Goal: Task Accomplishment & Management: Use online tool/utility

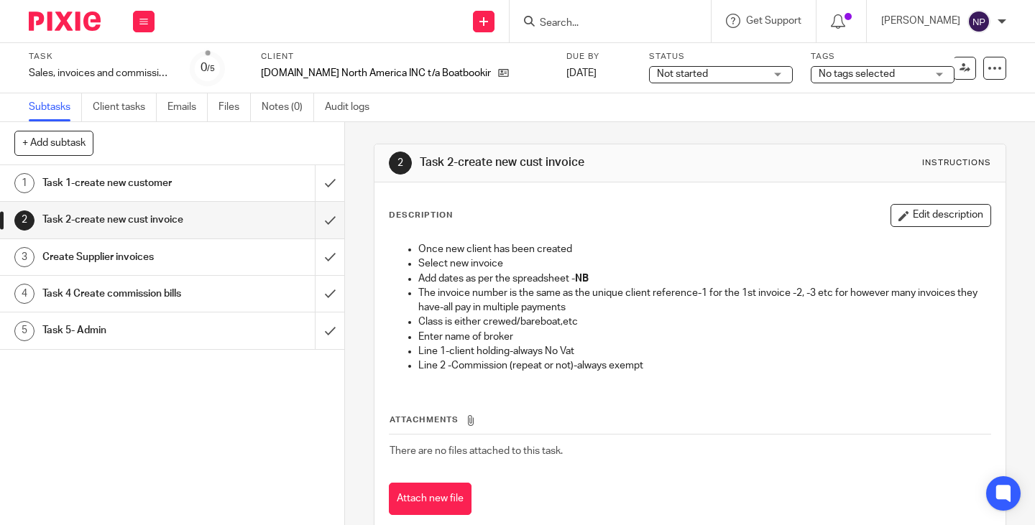
click at [93, 259] on h1 "Create Supplier invoices" at bounding box center [128, 258] width 172 height 22
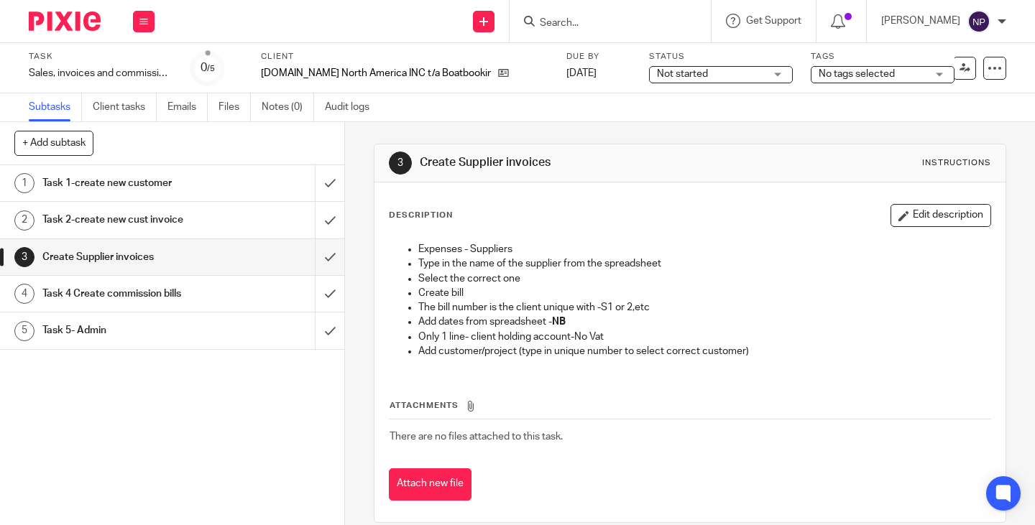
click at [124, 298] on h1 "Task 4 Create commission bills" at bounding box center [128, 294] width 172 height 22
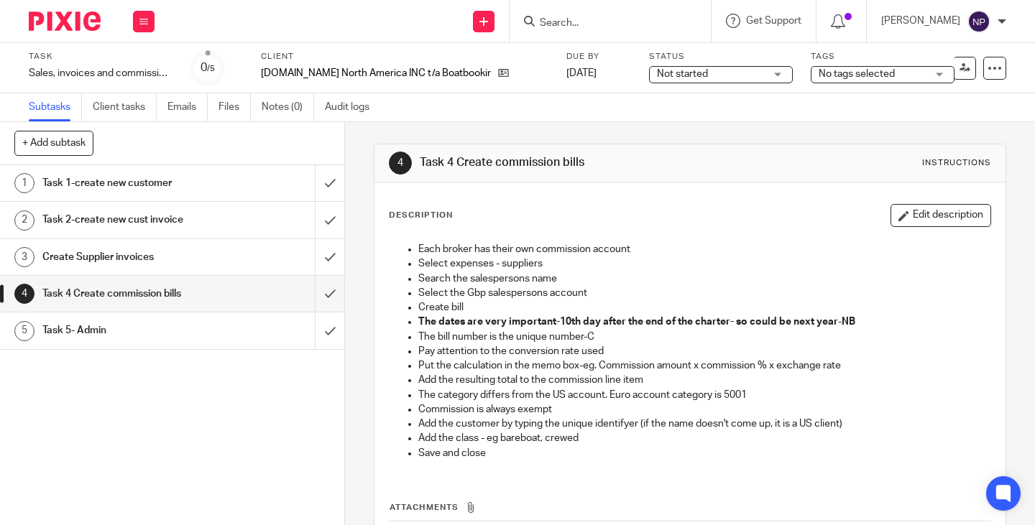
scroll to position [121, 0]
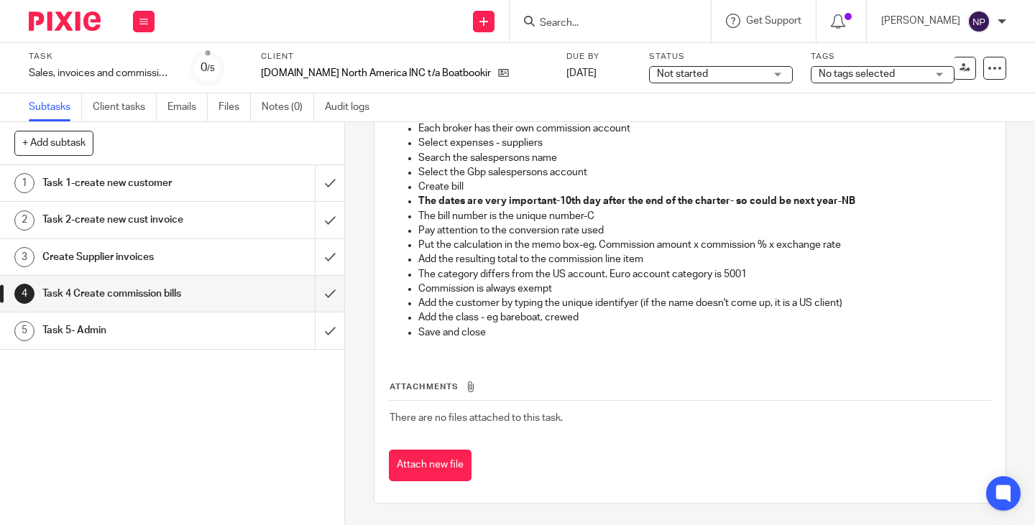
click at [130, 334] on h1 "Task 5- Admin" at bounding box center [128, 331] width 172 height 22
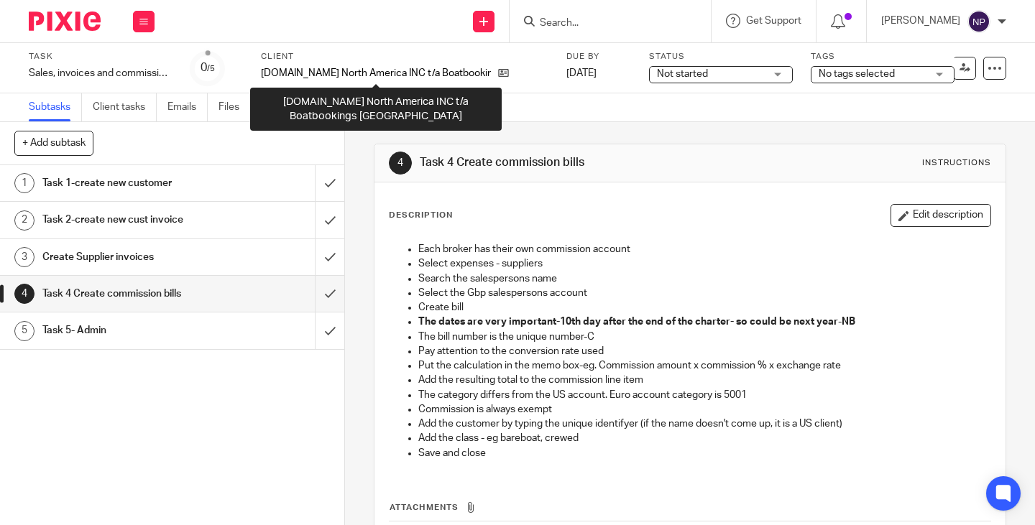
click at [315, 74] on p "[DOMAIN_NAME] North America INC t/a Boatbookings [GEOGRAPHIC_DATA]" at bounding box center [376, 73] width 230 height 14
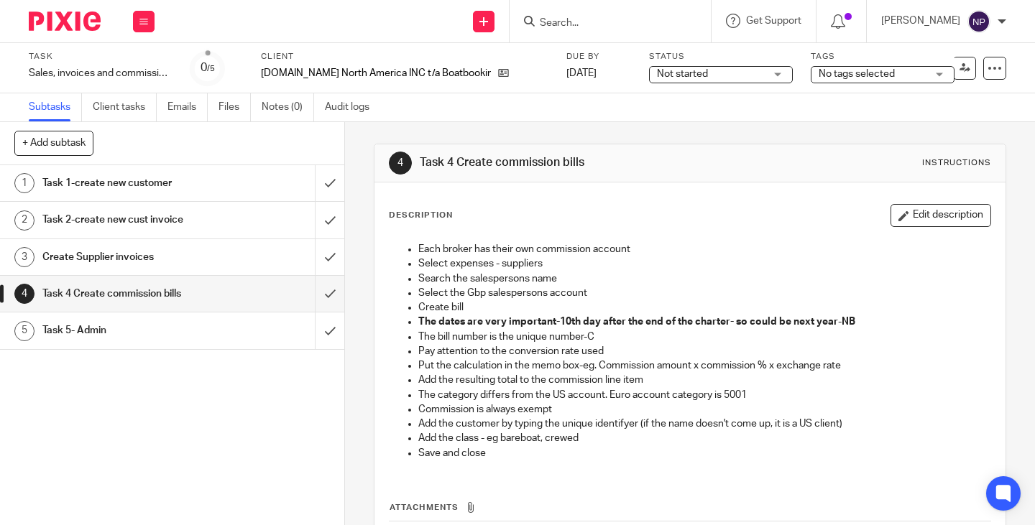
click at [612, 20] on input "Search" at bounding box center [602, 23] width 129 height 13
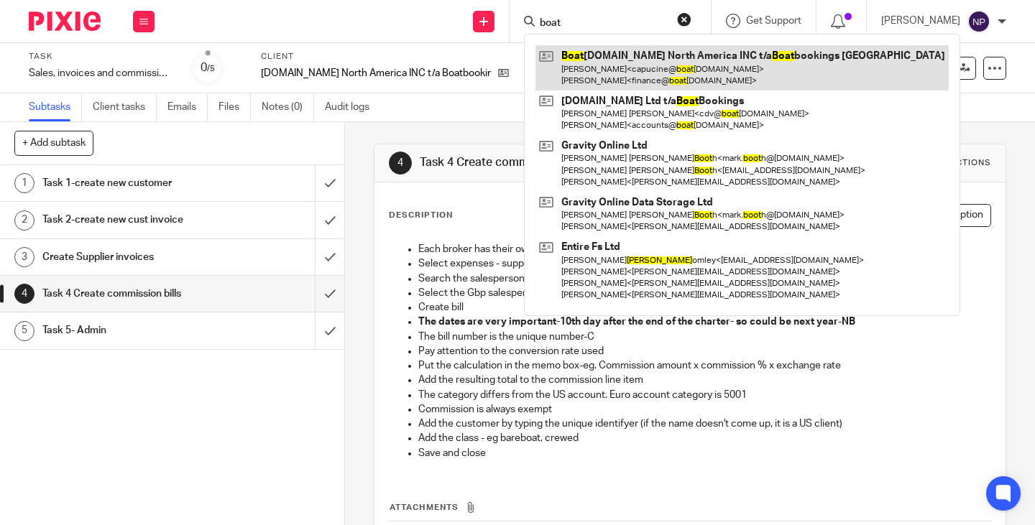
type input "boat"
click at [624, 60] on link at bounding box center [741, 67] width 413 height 45
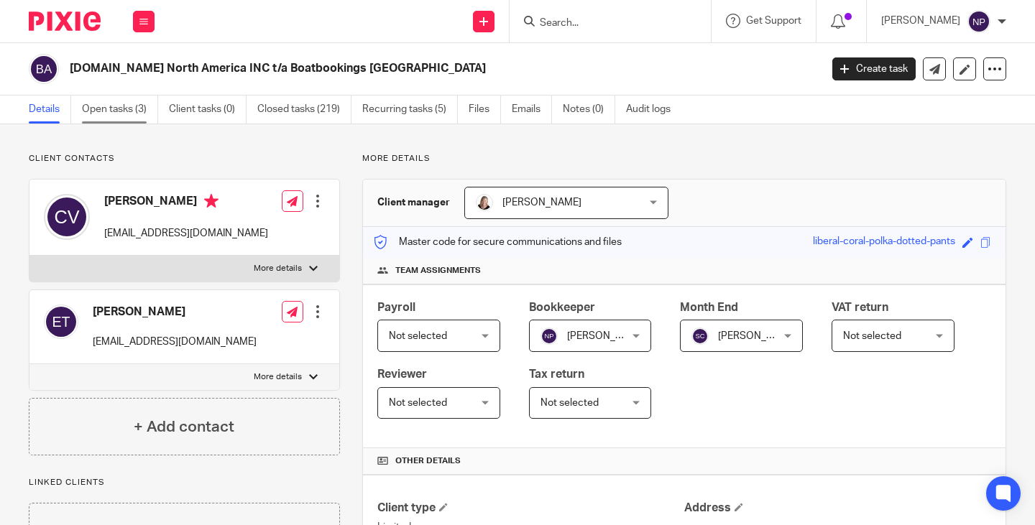
click at [128, 107] on link "Open tasks (3)" at bounding box center [120, 110] width 76 height 28
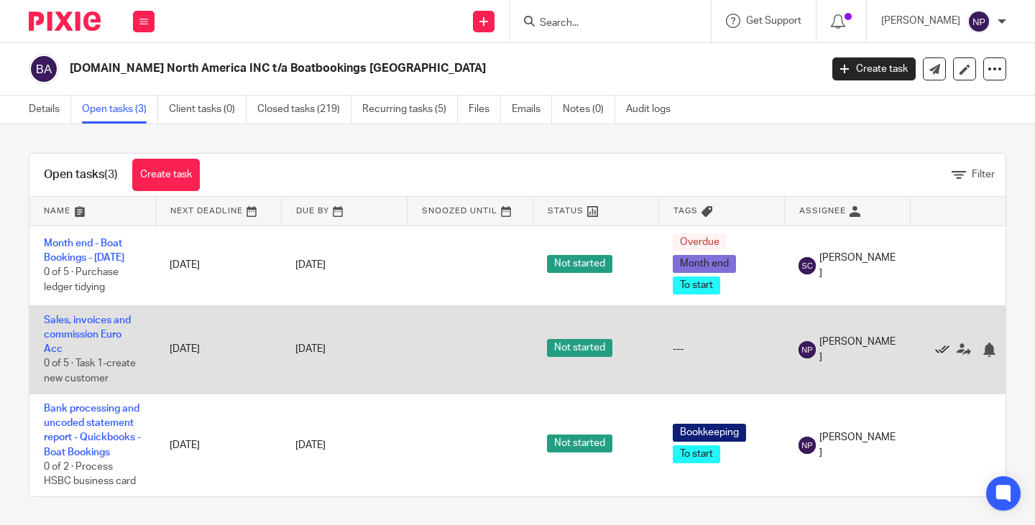
click at [940, 357] on icon at bounding box center [942, 350] width 14 height 14
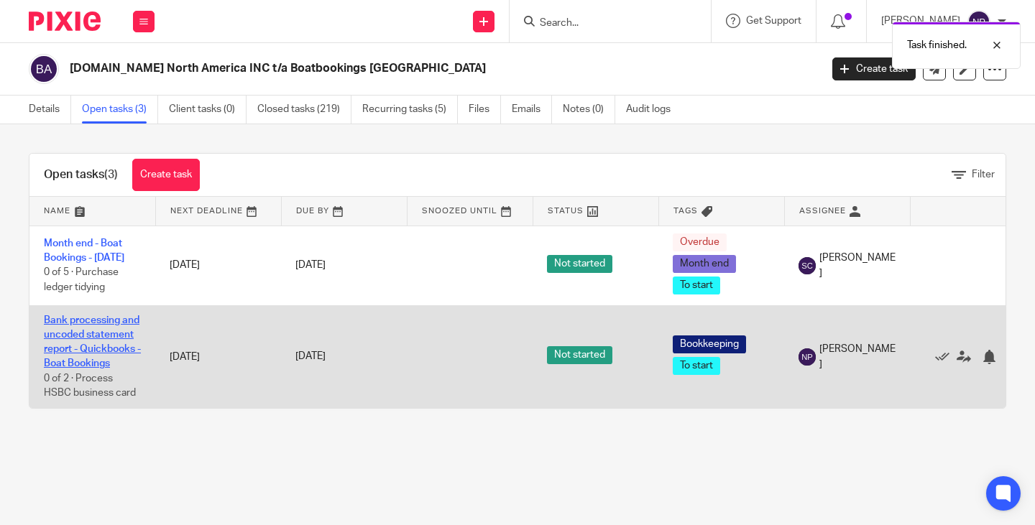
click at [95, 343] on link "Bank processing and uncoded statement report - Quickbooks - Boat Bookings" at bounding box center [92, 342] width 97 height 54
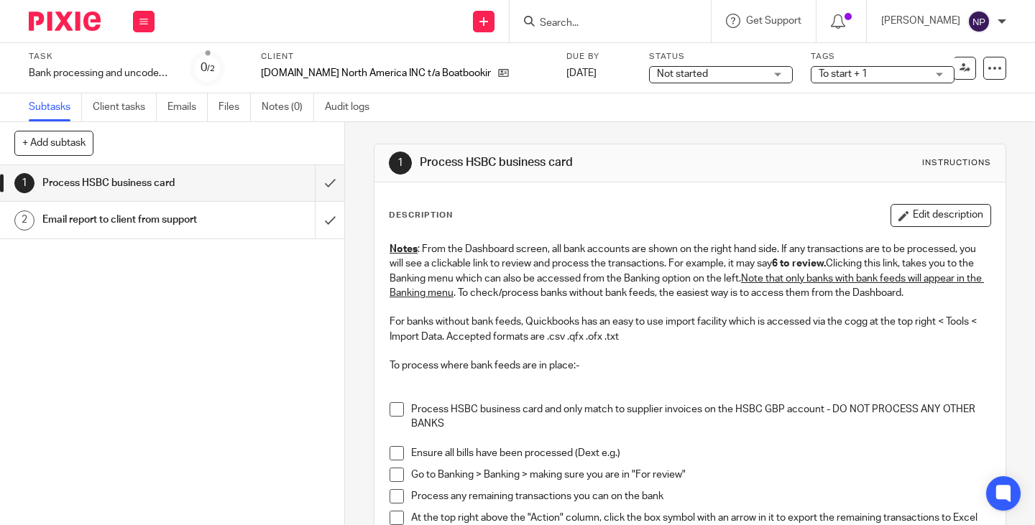
scroll to position [144, 0]
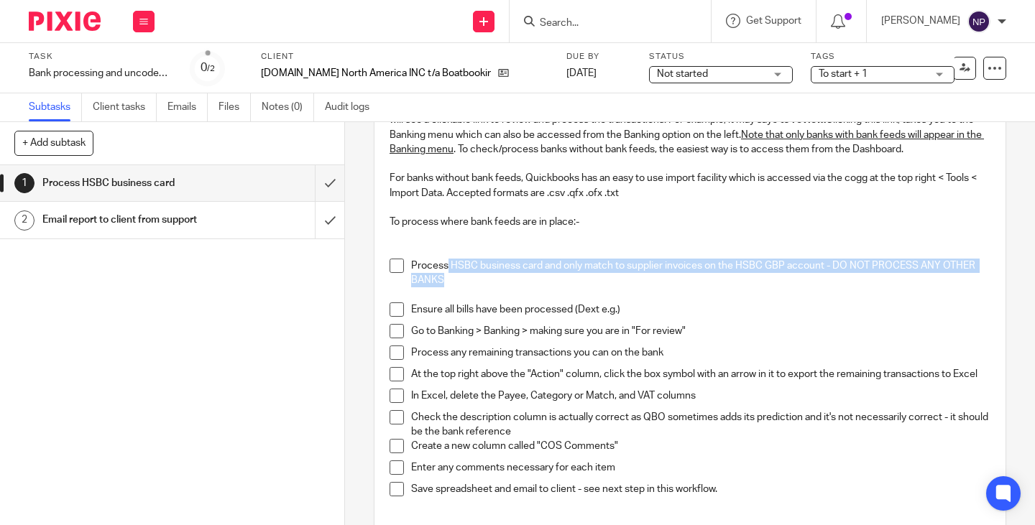
drag, startPoint x: 475, startPoint y: 282, endPoint x: 443, endPoint y: 263, distance: 37.1
click at [443, 263] on p "Process HSBC business card and only match to supplier invoices on the HSBC GBP …" at bounding box center [700, 273] width 579 height 29
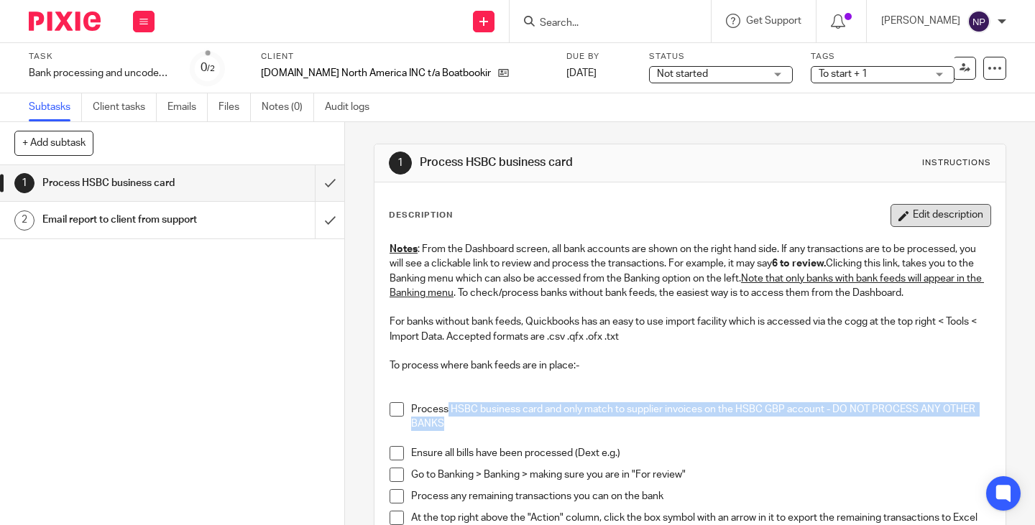
click at [934, 217] on button "Edit description" at bounding box center [940, 215] width 101 height 23
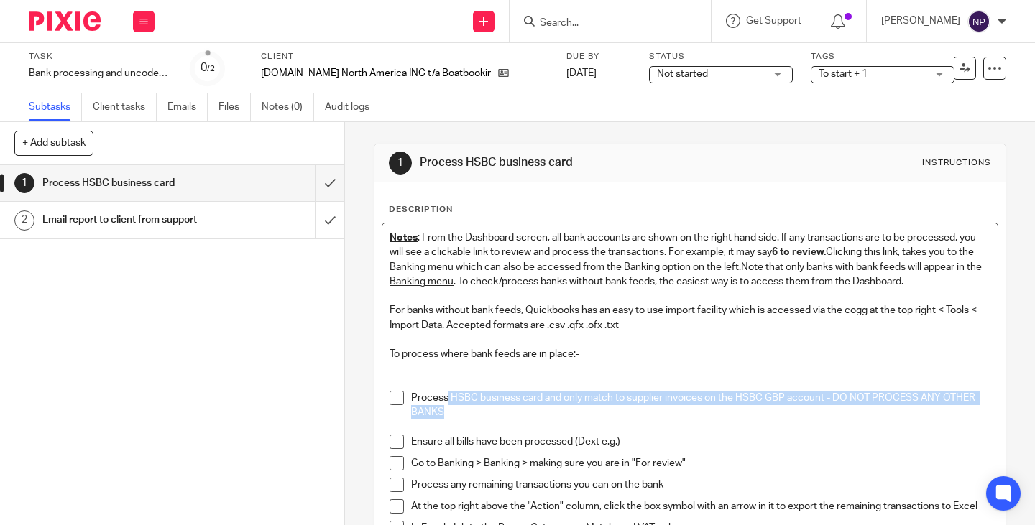
click at [651, 405] on p "Process HSBC business card and only match to supplier invoices on the HSBC GBP …" at bounding box center [700, 405] width 579 height 29
drag, startPoint x: 446, startPoint y: 397, endPoint x: 482, endPoint y: 416, distance: 40.2
click at [482, 416] on p "Process HSBC business card and only match to supplier invoices on the HSBC GBP …" at bounding box center [700, 405] width 579 height 29
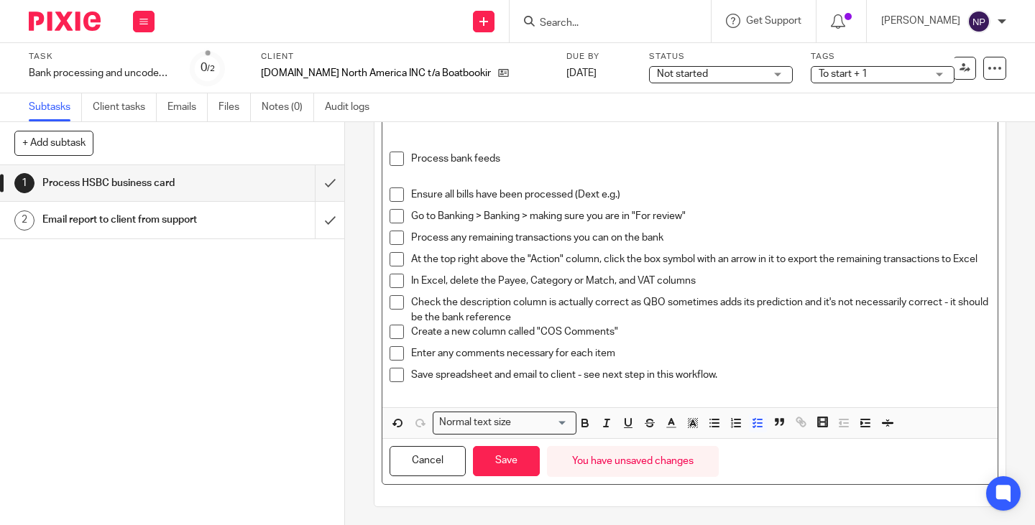
scroll to position [250, 0]
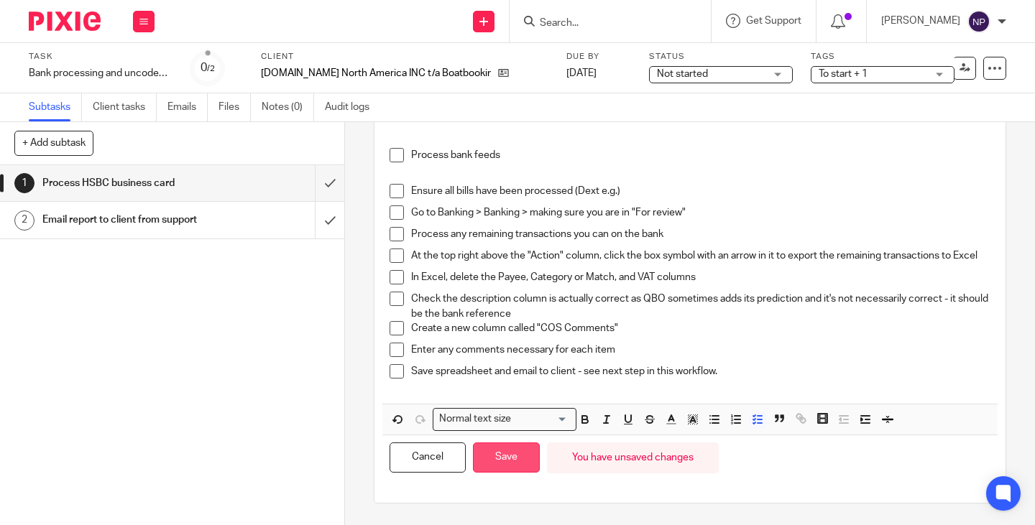
click at [517, 462] on button "Save" at bounding box center [506, 458] width 67 height 31
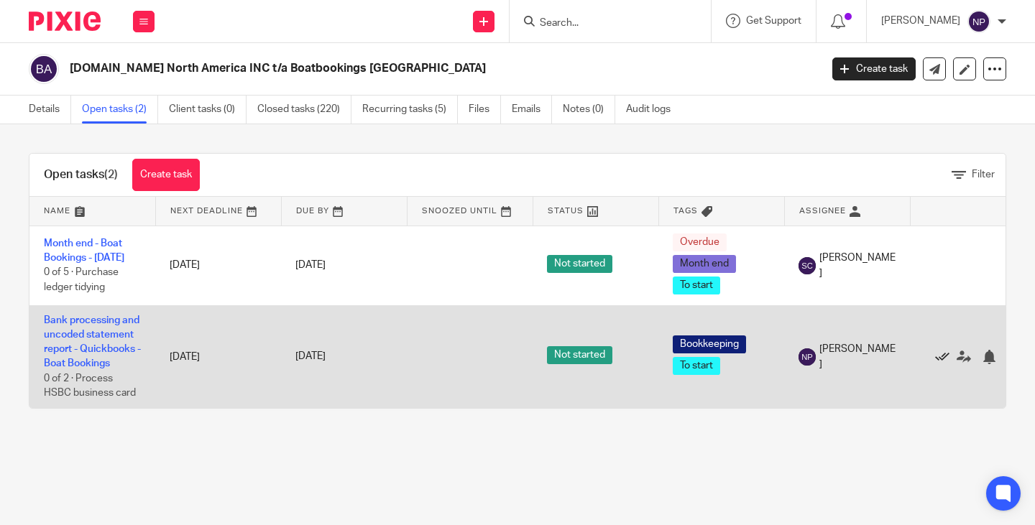
click at [940, 364] on icon at bounding box center [942, 357] width 14 height 14
